Goal: Use online tool/utility: Use online tool/utility

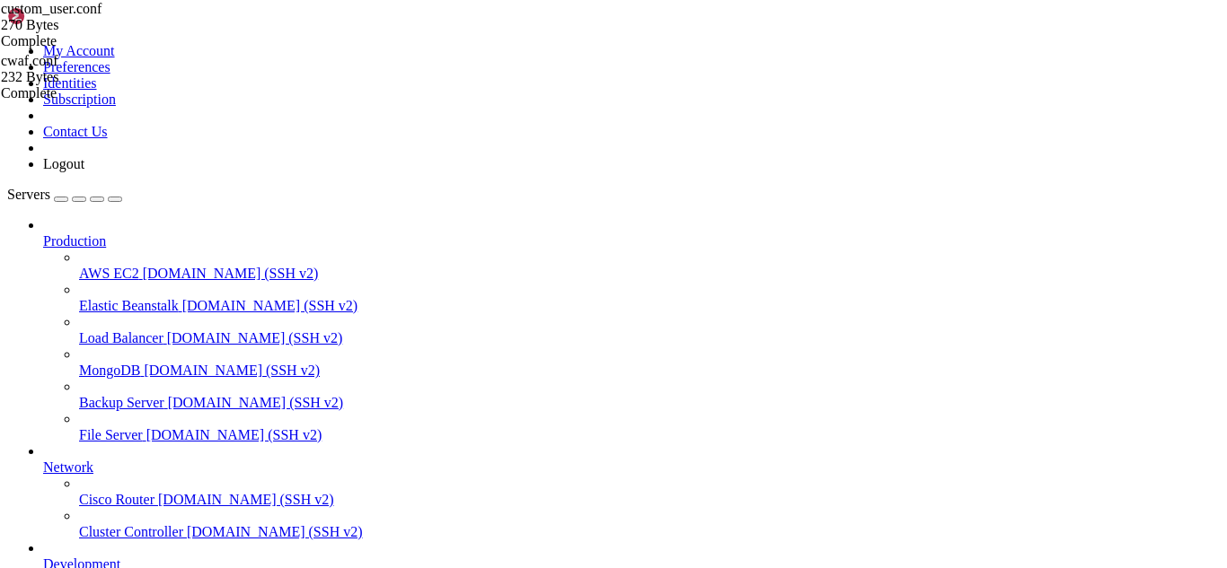
scroll to position [49462, 0]
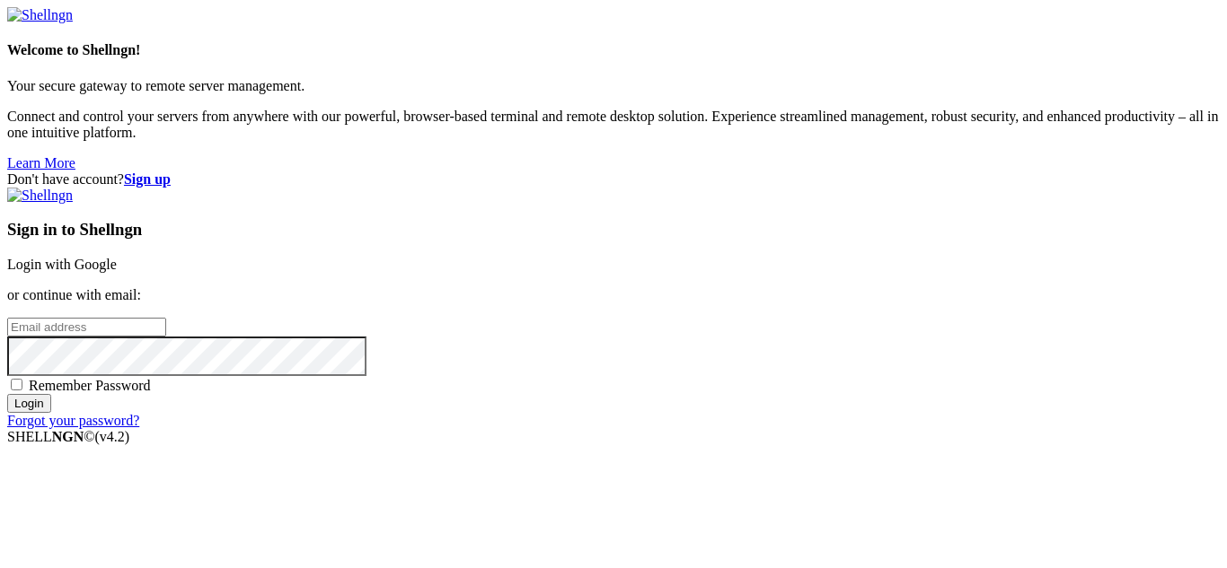
click at [117, 257] on link "Login with Google" at bounding box center [62, 264] width 110 height 15
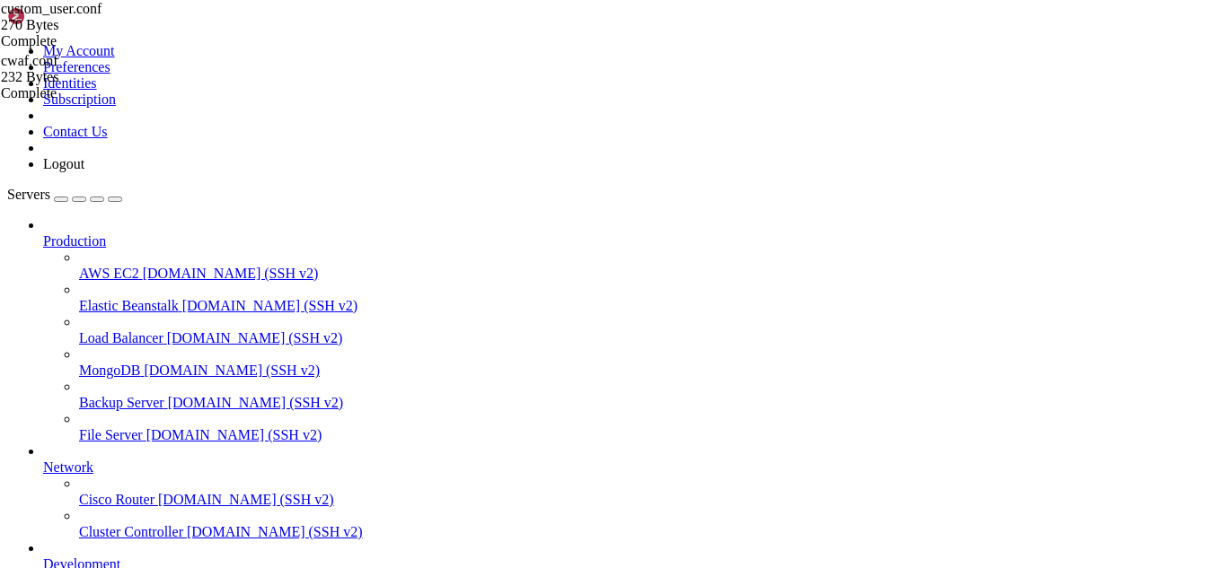
scroll to position [49630, 0]
drag, startPoint x: 265, startPoint y: 1529, endPoint x: 244, endPoint y: 1539, distance: 22.9
drag, startPoint x: 515, startPoint y: 1510, endPoint x: 13, endPoint y: 1406, distance: 513.4
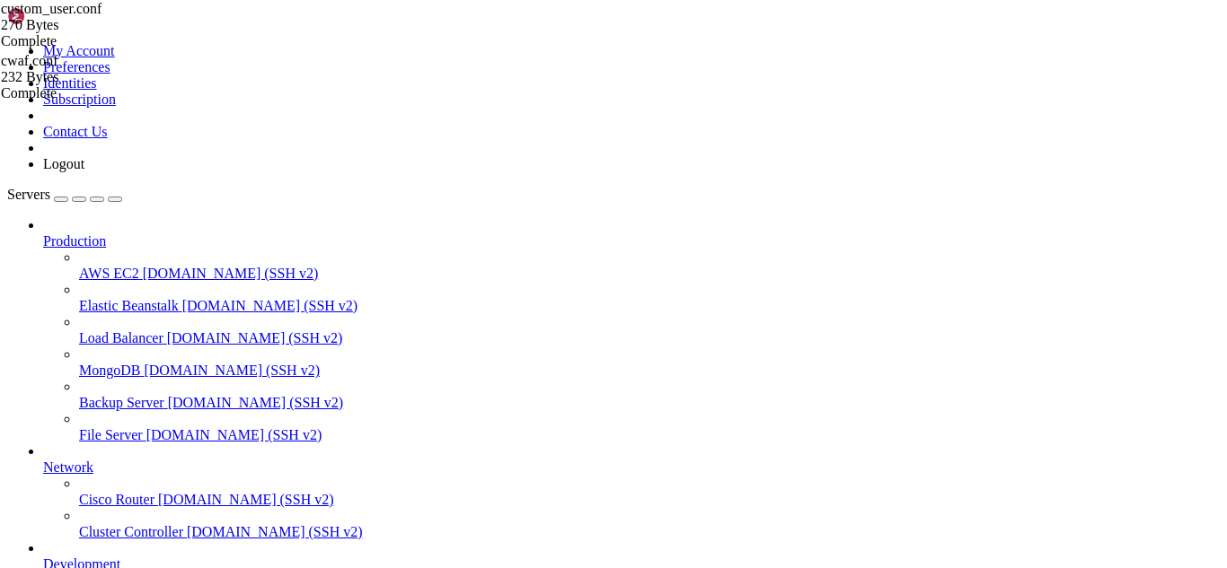
drag, startPoint x: 515, startPoint y: 1509, endPoint x: 15, endPoint y: 1406, distance: 510.6
copy div "[root@hosting ~]# which php /usr/local/bin/php [root@hosting ~]# [root@hosting …"
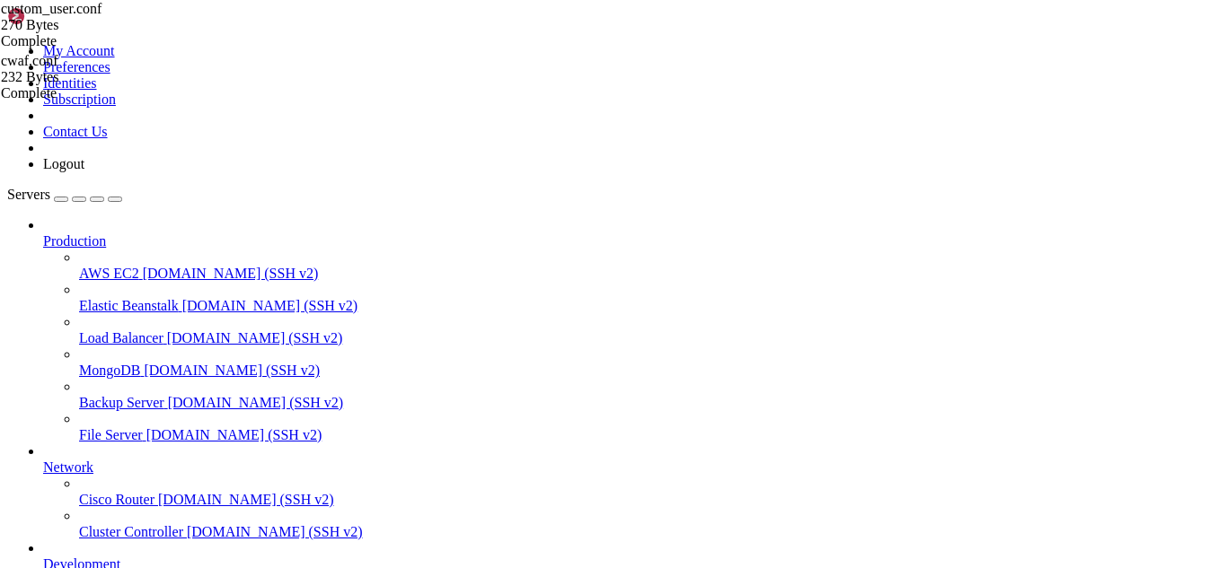
drag, startPoint x: 469, startPoint y: 1514, endPoint x: 413, endPoint y: 1524, distance: 56.5
